Goal: Information Seeking & Learning: Learn about a topic

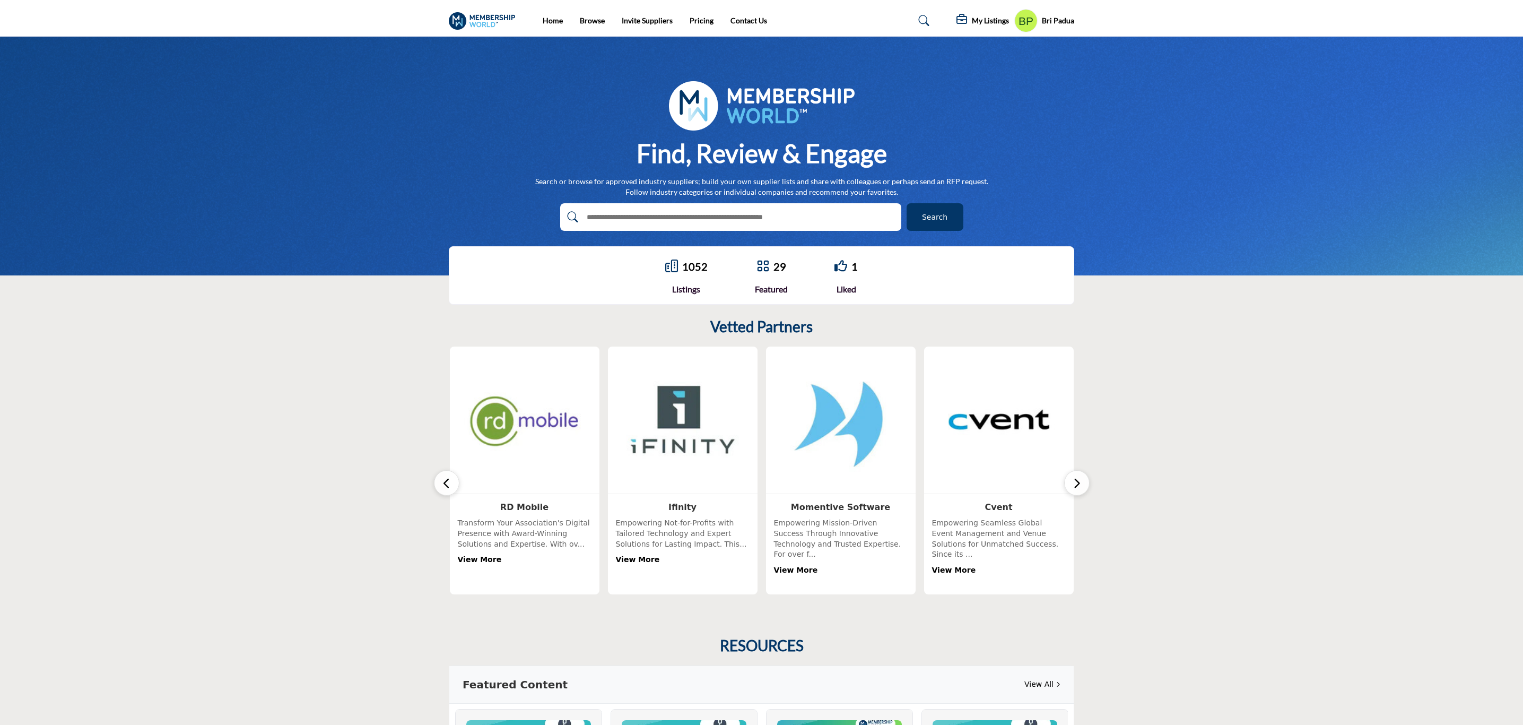
click at [681, 207] on div at bounding box center [719, 217] width 318 height 28
click at [684, 215] on input "text" at bounding box center [707, 217] width 253 height 16
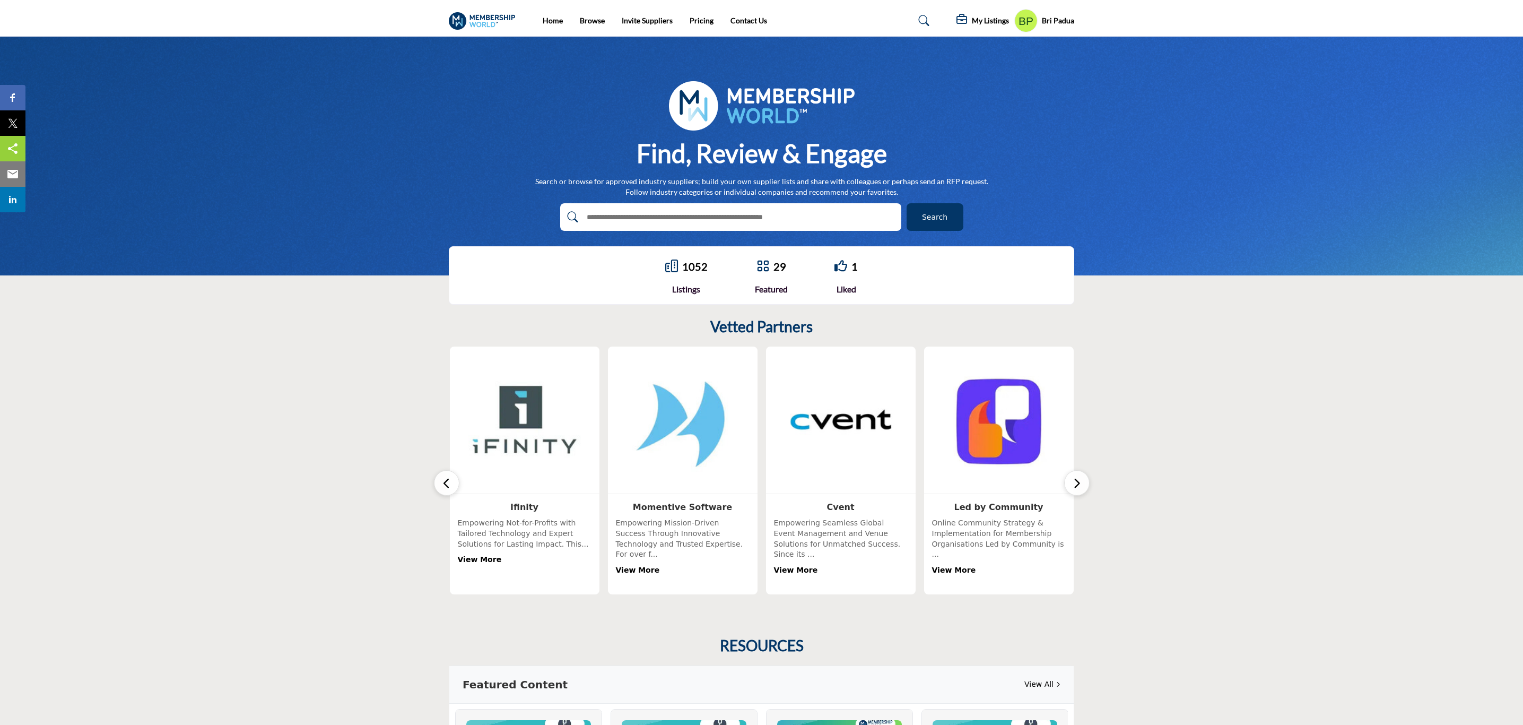
type input "**********"
click at [925, 212] on span "Search" at bounding box center [934, 217] width 25 height 11
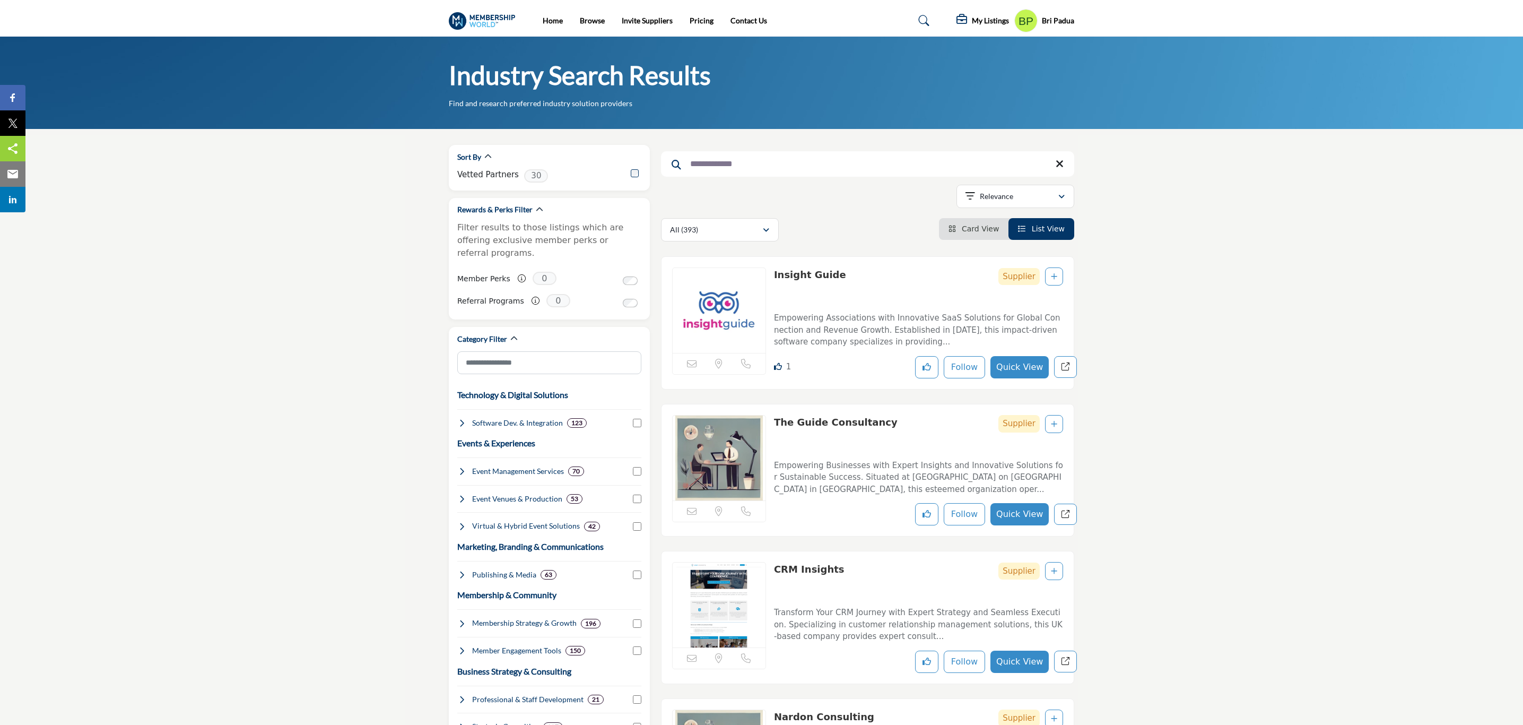
click at [753, 288] on img at bounding box center [719, 310] width 93 height 85
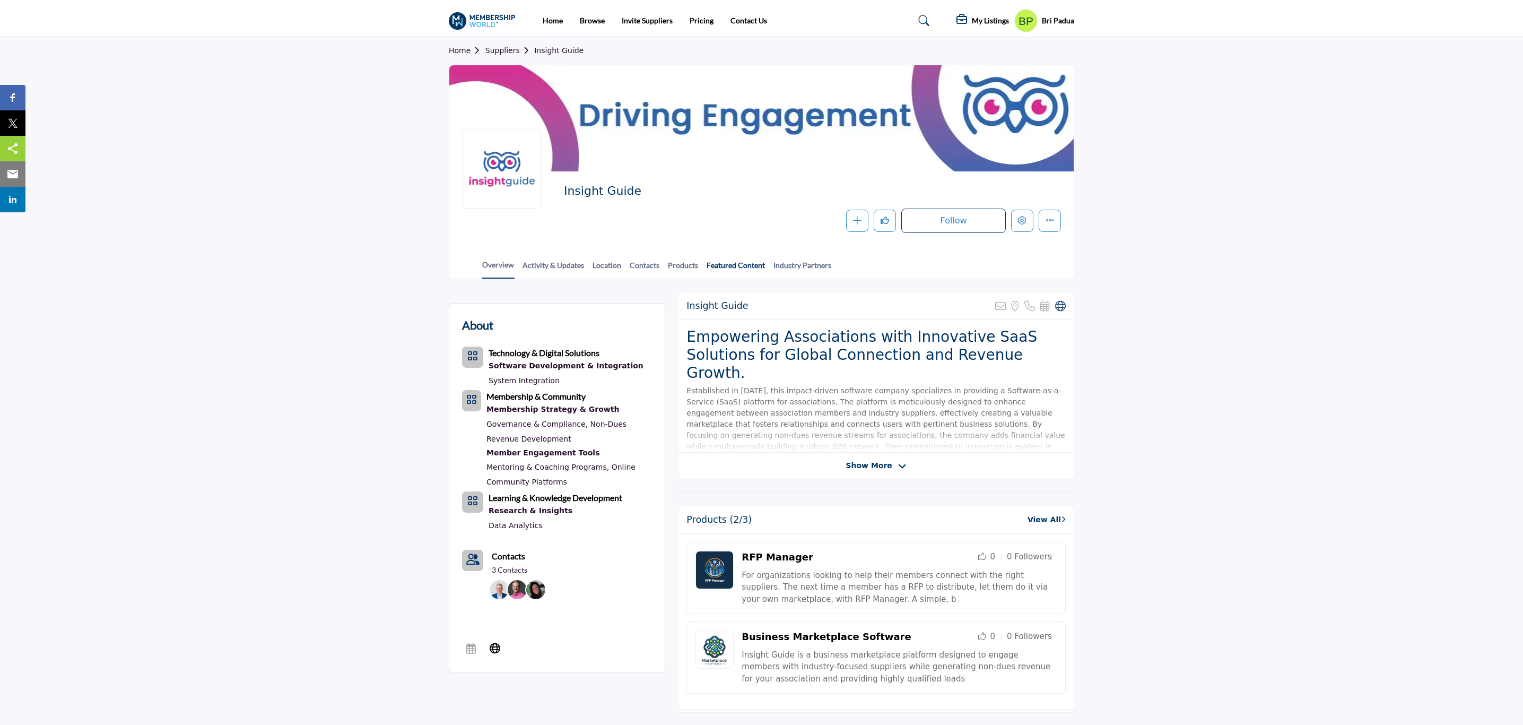
click at [739, 268] on link "Featured Content" at bounding box center [735, 268] width 59 height 19
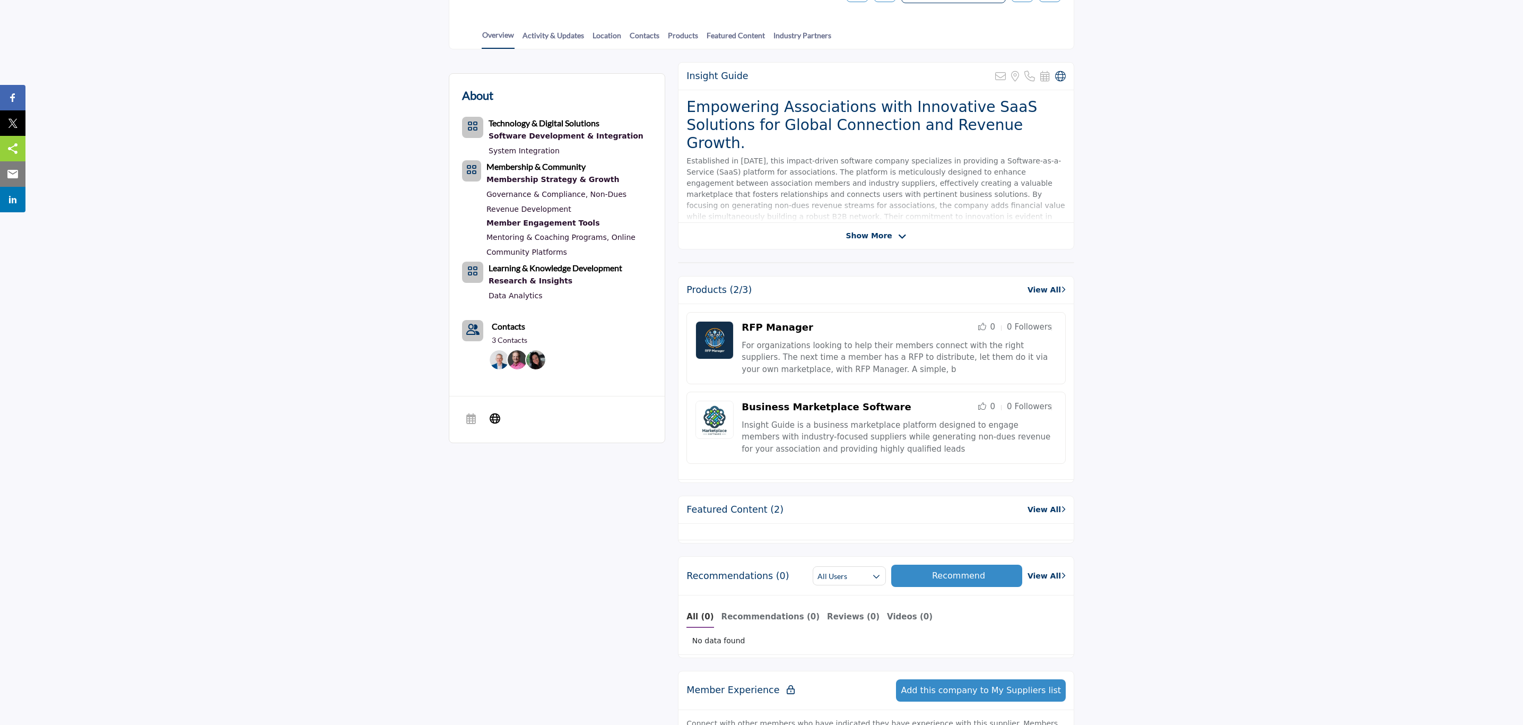
scroll to position [239, 0]
